Goal: Information Seeking & Learning: Learn about a topic

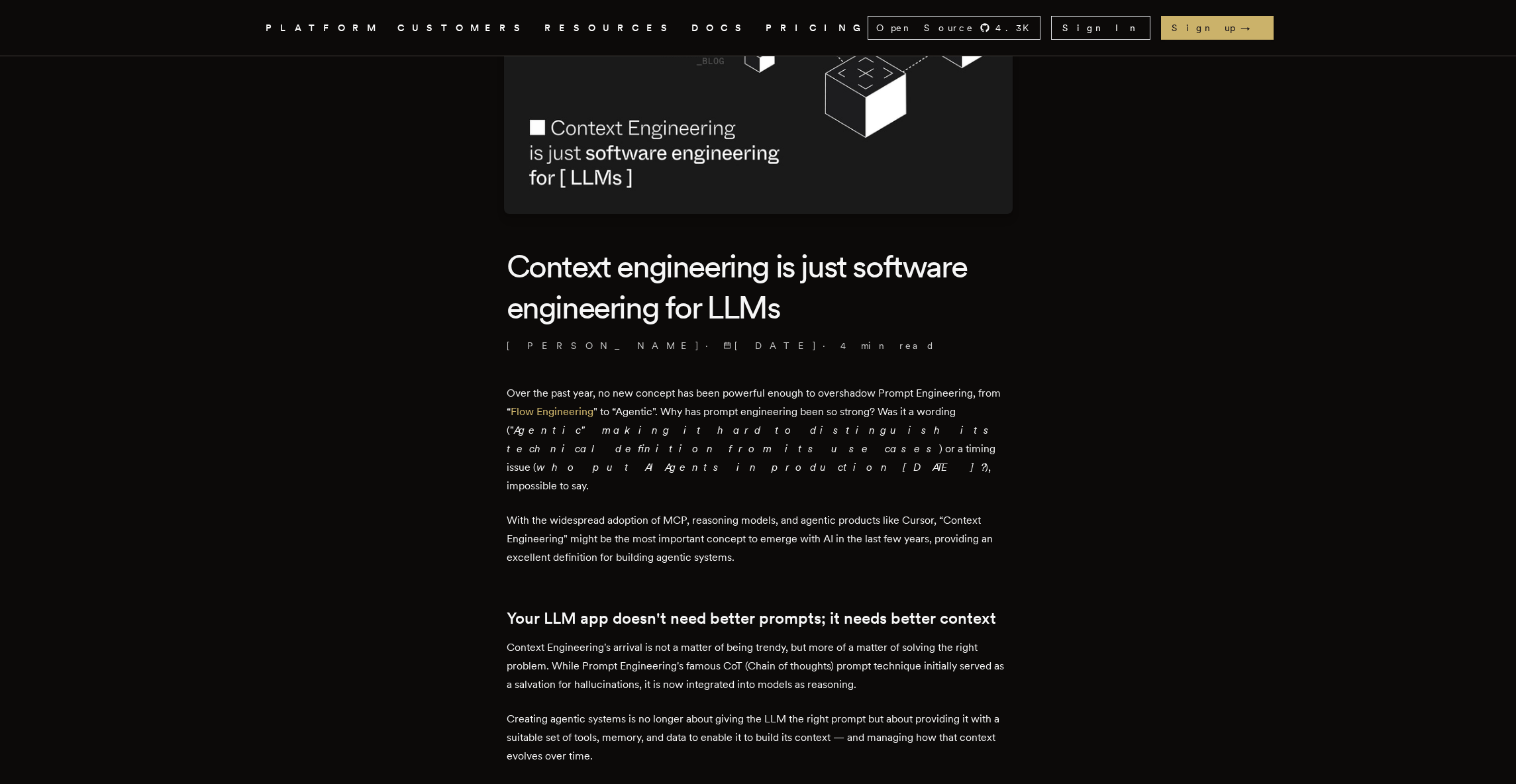
scroll to position [144, 0]
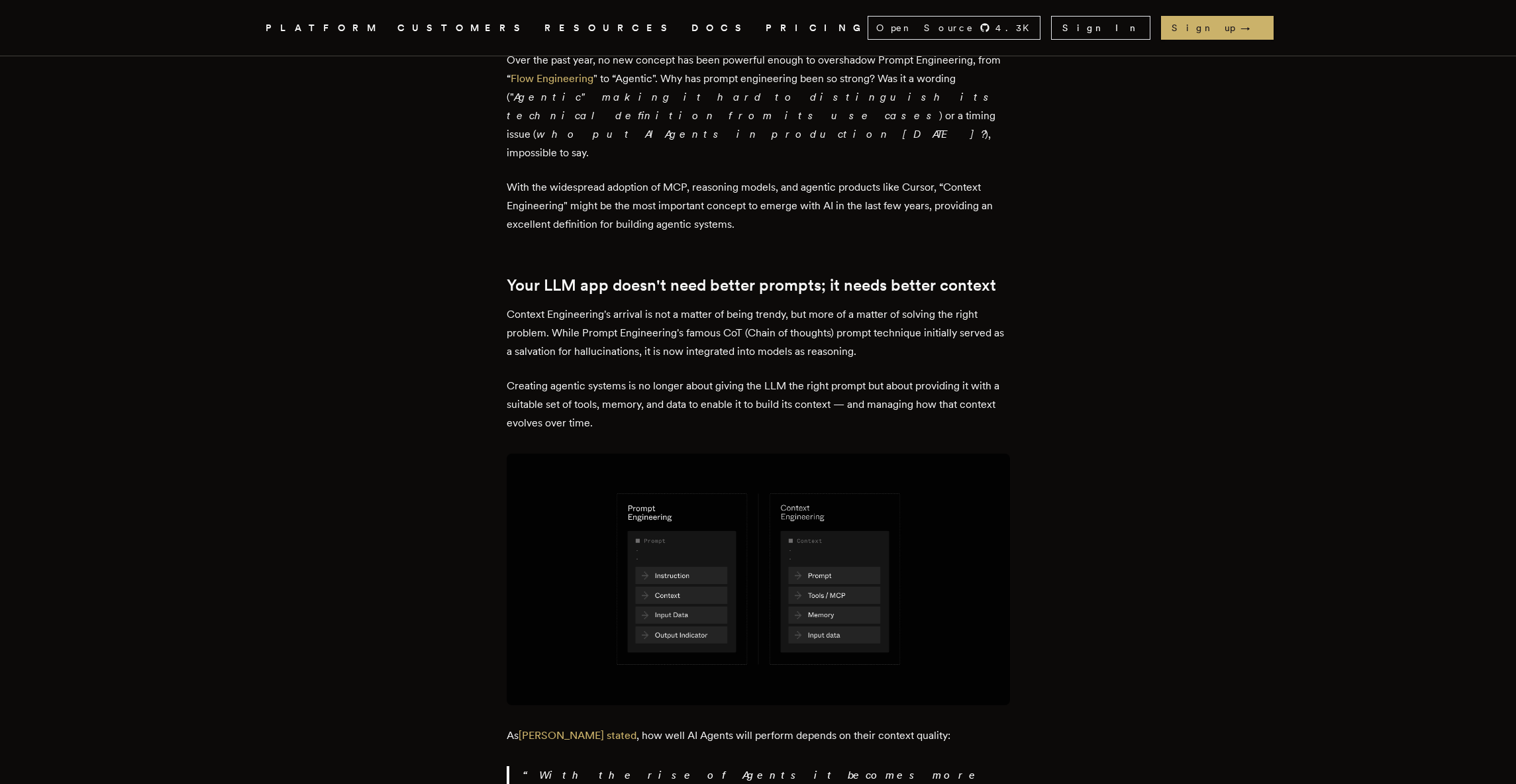
scroll to position [475, 0]
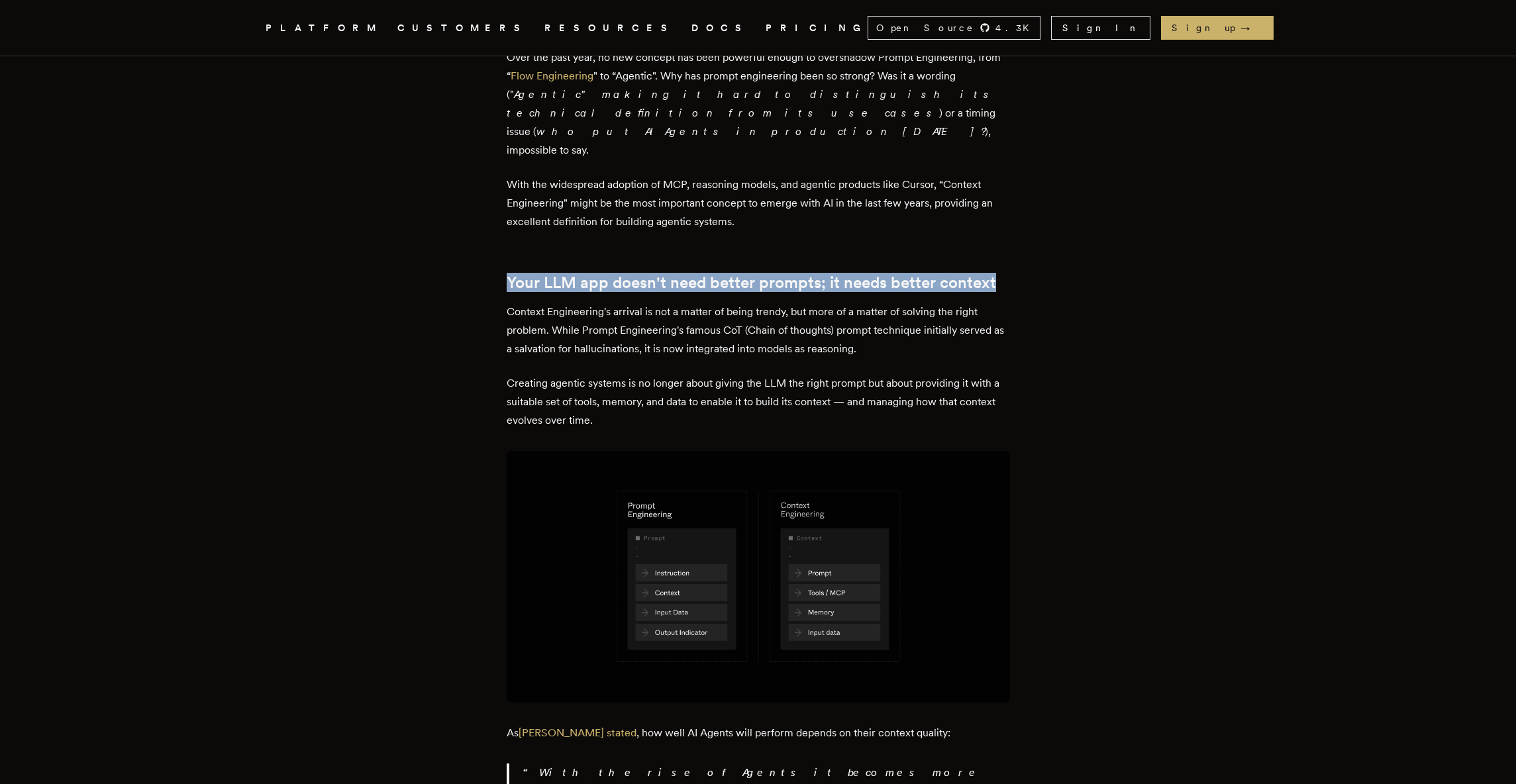
drag, startPoint x: 504, startPoint y: 242, endPoint x: 1006, endPoint y: 246, distance: 502.0
copy h2 "Your LLM app doesn't need better prompts; it needs better context"
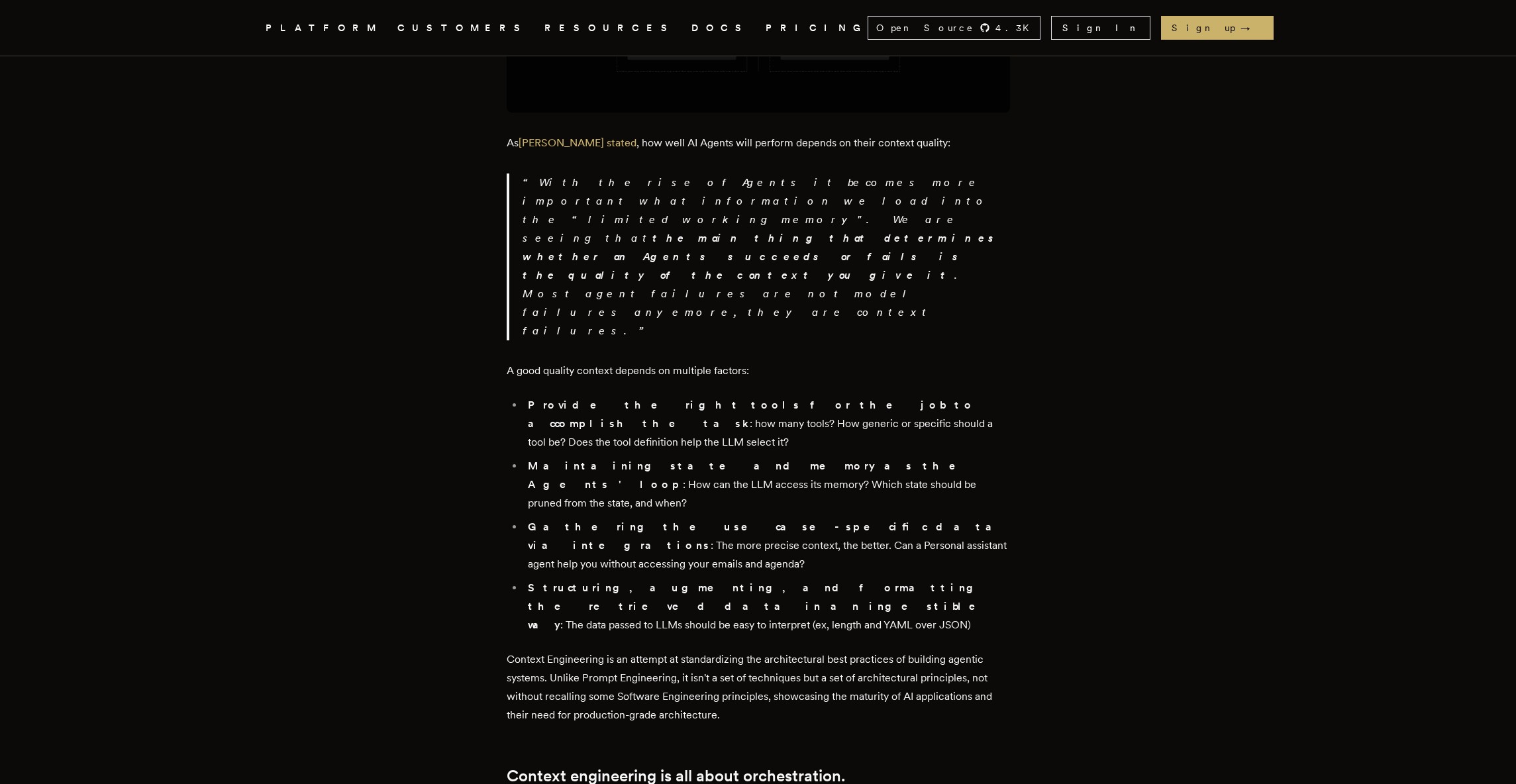
scroll to position [1081, 0]
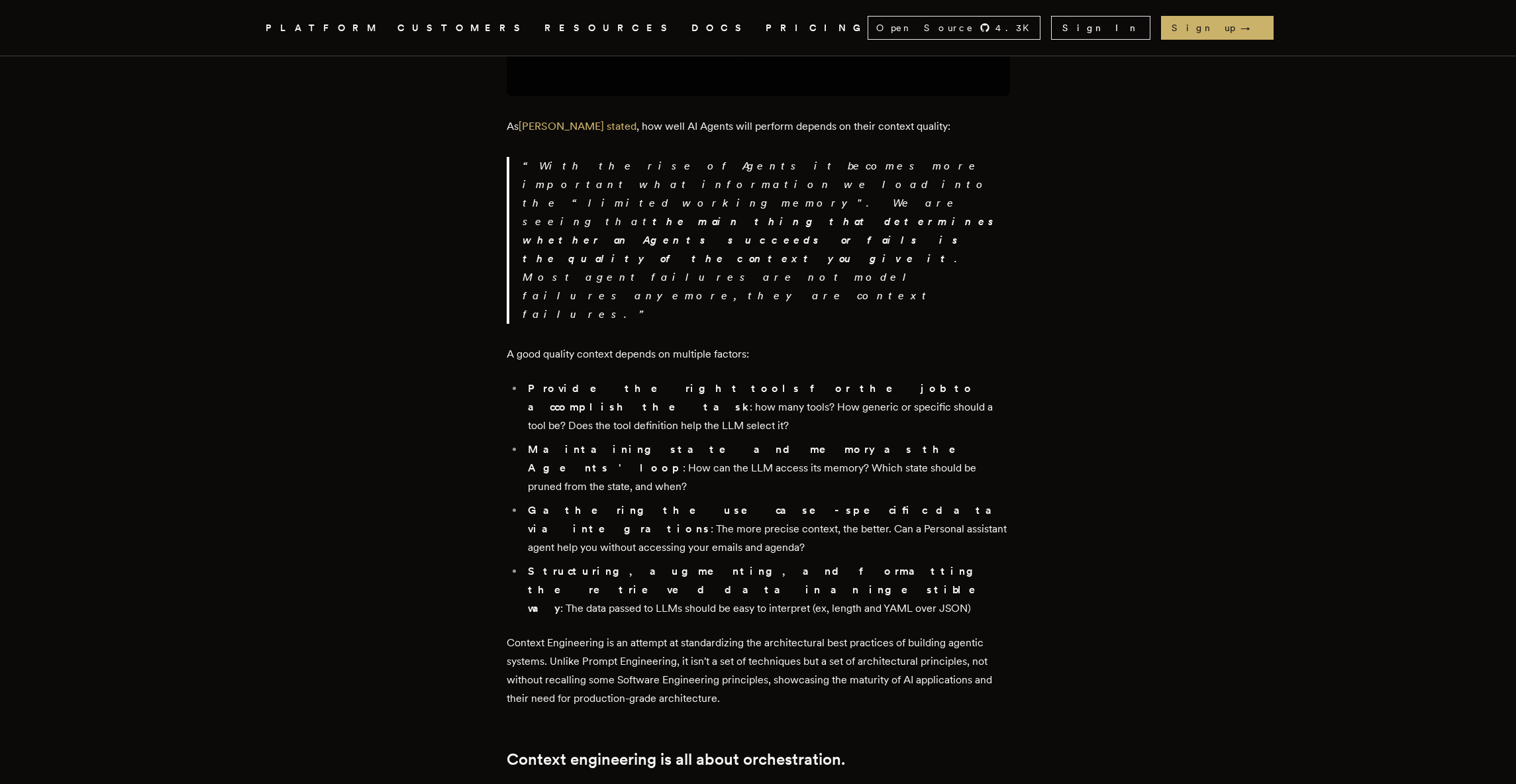
click at [746, 504] on strong "Gathering the use case-specific data via integrations" at bounding box center [767, 520] width 480 height 31
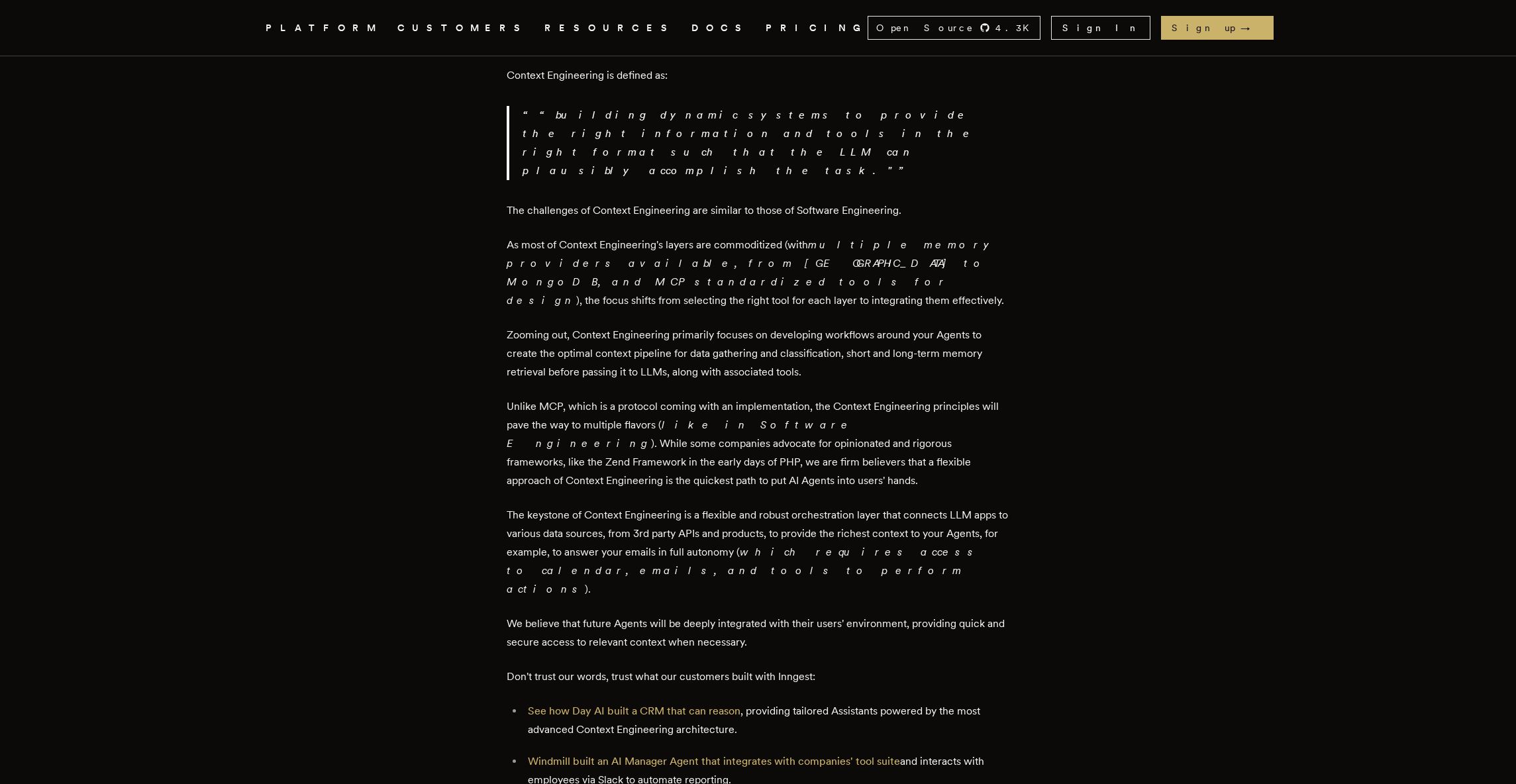
scroll to position [1798, 0]
click at [746, 611] on p "We believe that future Agents will be deeply integrated with their users' envir…" at bounding box center [759, 630] width 504 height 37
